Goal: Task Accomplishment & Management: Manage account settings

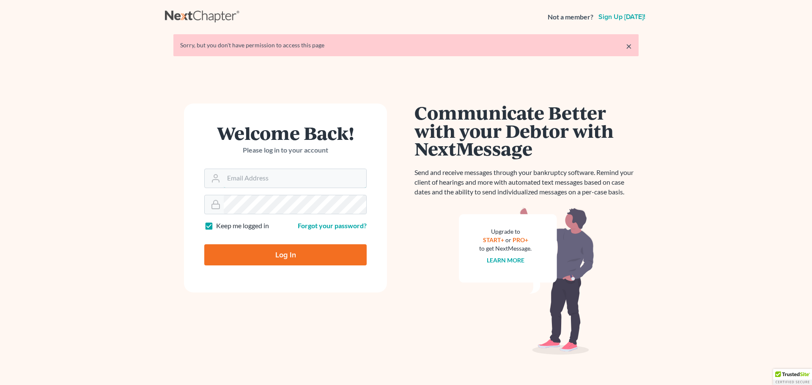
type input "[EMAIL_ADDRESS][DOMAIN_NAME]"
click at [273, 253] on input "Log In" at bounding box center [285, 254] width 162 height 21
type input "Thinking..."
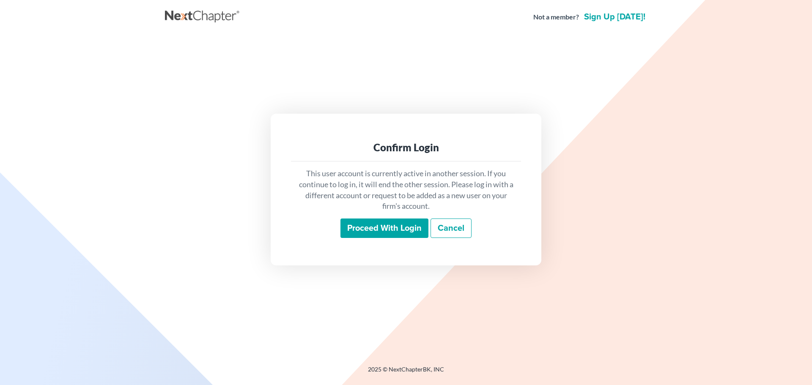
click at [372, 231] on input "Proceed with login" at bounding box center [384, 228] width 88 height 19
